Goal: Information Seeking & Learning: Learn about a topic

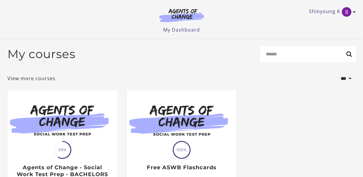
click at [70, 90] on img at bounding box center [62, 119] width 110 height 59
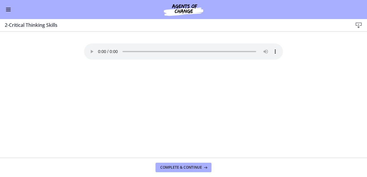
click at [6, 7] on button "Enable menu" at bounding box center [8, 9] width 7 height 7
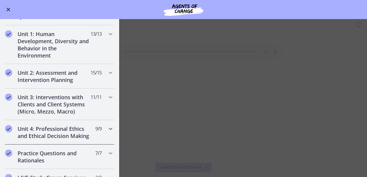
scroll to position [89, 0]
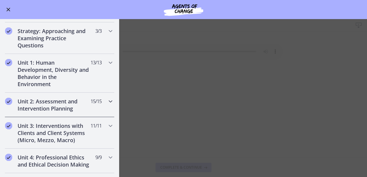
click at [42, 98] on h2 "Unit 2: Assessment and Intervention Planning" at bounding box center [54, 105] width 73 height 14
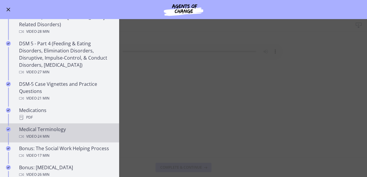
scroll to position [328, 0]
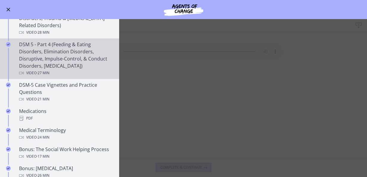
click at [82, 65] on div "DSM 5 - Part 4 (Feeding & Eating Disorders, Elimination Disorders, Disruptive, …" at bounding box center [65, 59] width 93 height 36
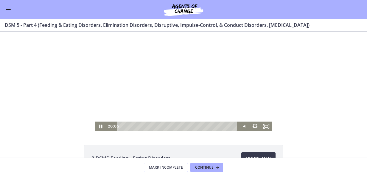
drag, startPoint x: 127, startPoint y: 127, endPoint x: 204, endPoint y: 134, distance: 77.9
click at [204, 131] on html "Click for sound @keyframes VOLUME_SMALL_WAVE_FLASH { 0% { opacity: 0; } 33% { o…" at bounding box center [183, 82] width 367 height 100
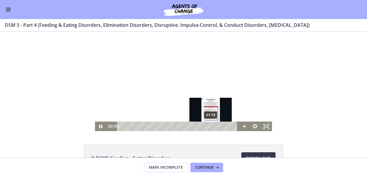
click at [209, 128] on div "21:13" at bounding box center [178, 127] width 114 height 10
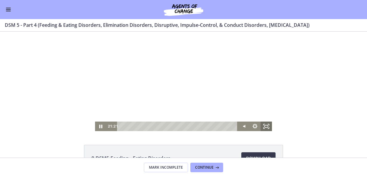
click at [262, 126] on icon "Fullscreen" at bounding box center [266, 127] width 11 height 10
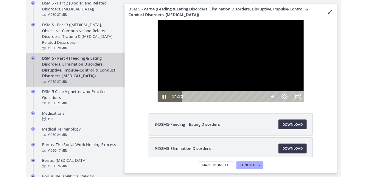
scroll to position [329, 0]
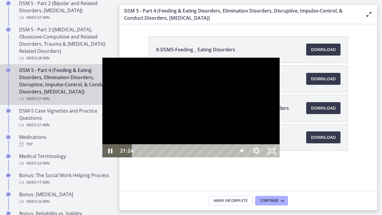
click at [229, 157] on div "21:06" at bounding box center [184, 150] width 92 height 13
click at [229, 157] on div "20:49" at bounding box center [184, 150] width 92 height 13
click at [229, 157] on div "20:12" at bounding box center [184, 150] width 92 height 13
click at [229, 157] on div "19:38" at bounding box center [184, 150] width 92 height 13
click at [229, 157] on div "18:31" at bounding box center [184, 150] width 92 height 13
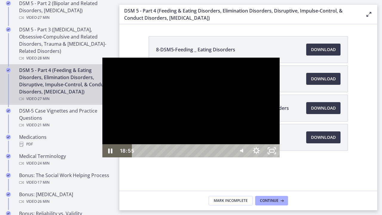
click at [229, 157] on div "18:55" at bounding box center [184, 150] width 92 height 13
click at [229, 157] on div "19:18" at bounding box center [184, 150] width 92 height 13
click at [229, 157] on div "19:38" at bounding box center [184, 150] width 92 height 13
click at [229, 157] on div "20:07" at bounding box center [184, 150] width 92 height 13
click at [229, 157] on div "20:27" at bounding box center [184, 150] width 92 height 13
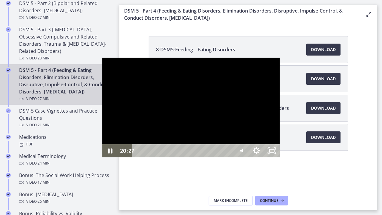
click at [229, 157] on div "20:43" at bounding box center [184, 150] width 92 height 13
drag, startPoint x: 344, startPoint y: 188, endPoint x: 345, endPoint y: 179, distance: 8.7
click at [243, 124] on div "Volume" at bounding box center [240, 121] width 5 height 5
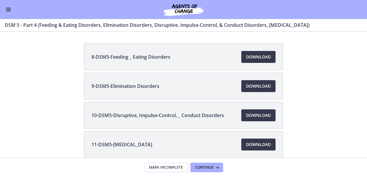
scroll to position [328, 0]
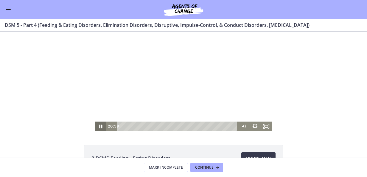
click at [99, 127] on icon "Pause" at bounding box center [100, 127] width 3 height 4
click at [97, 125] on icon "Play Video" at bounding box center [102, 126] width 14 height 11
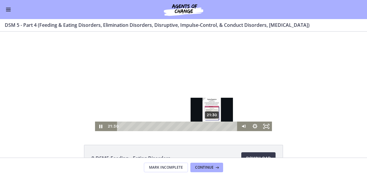
click at [210, 127] on div "21:30" at bounding box center [178, 127] width 114 height 10
click at [212, 127] on div "21:51" at bounding box center [178, 127] width 114 height 10
click at [213, 126] on div "22:08" at bounding box center [178, 127] width 114 height 10
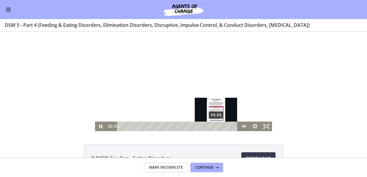
click at [215, 126] on div "22:33" at bounding box center [178, 127] width 114 height 10
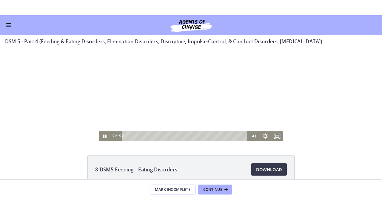
scroll to position [0, 0]
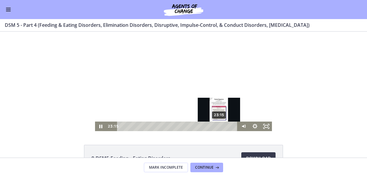
click at [218, 128] on div "23:15" at bounding box center [178, 127] width 114 height 10
click at [219, 126] on div "23:36" at bounding box center [178, 127] width 114 height 10
click at [221, 126] on div "23:57" at bounding box center [178, 127] width 114 height 10
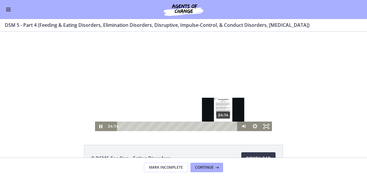
click at [222, 126] on div "24:14" at bounding box center [178, 127] width 114 height 10
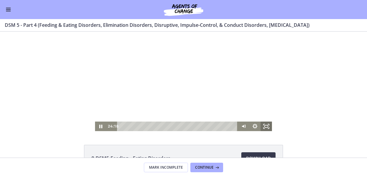
click at [263, 128] on icon "Fullscreen" at bounding box center [266, 127] width 11 height 10
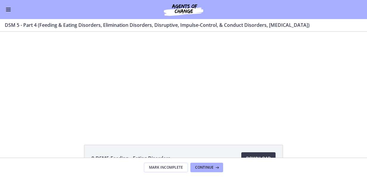
scroll to position [327, 0]
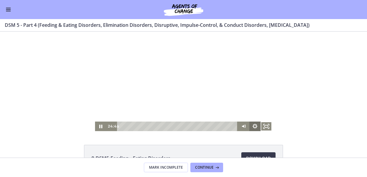
click at [253, 127] on icon "Show settings menu" at bounding box center [255, 127] width 11 height 10
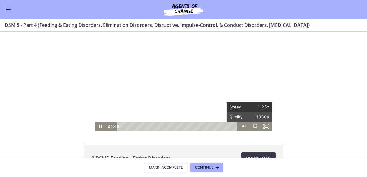
click at [239, 108] on span "Speed" at bounding box center [240, 107] width 20 height 10
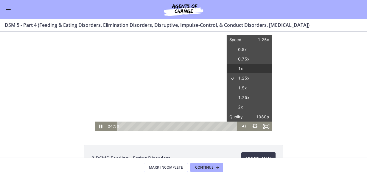
click at [239, 70] on label "1x" at bounding box center [249, 69] width 45 height 10
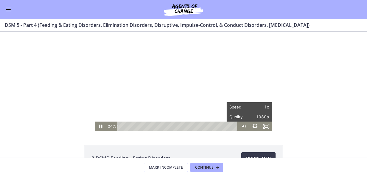
click at [289, 79] on div "Click for sound @keyframes VOLUME_SMALL_WAVE_FLASH { 0% { opacity: 0; } 33% { o…" at bounding box center [183, 82] width 367 height 100
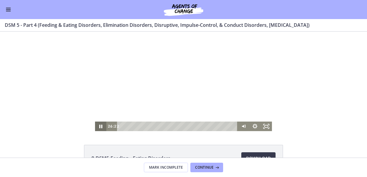
click at [100, 127] on icon "Pause" at bounding box center [100, 127] width 3 height 4
click at [11, 10] on button "Enable menu" at bounding box center [8, 9] width 7 height 7
